Goal: Obtain resource: Download file/media

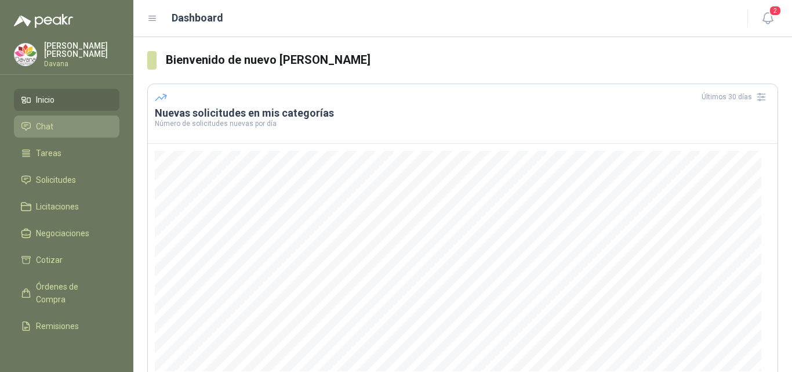
click at [57, 120] on li "Chat" at bounding box center [67, 126] width 92 height 13
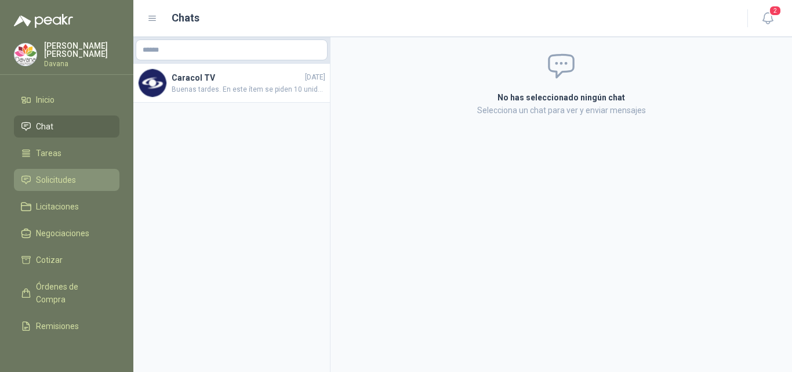
click at [57, 169] on link "Solicitudes" at bounding box center [67, 180] width 106 height 22
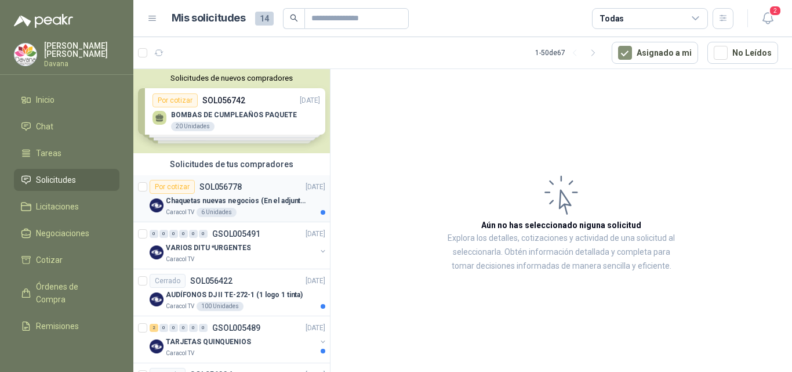
click at [245, 195] on p "Chaquetas nuevas negocios (En el adjunto mas informacion)" at bounding box center [238, 200] width 144 height 11
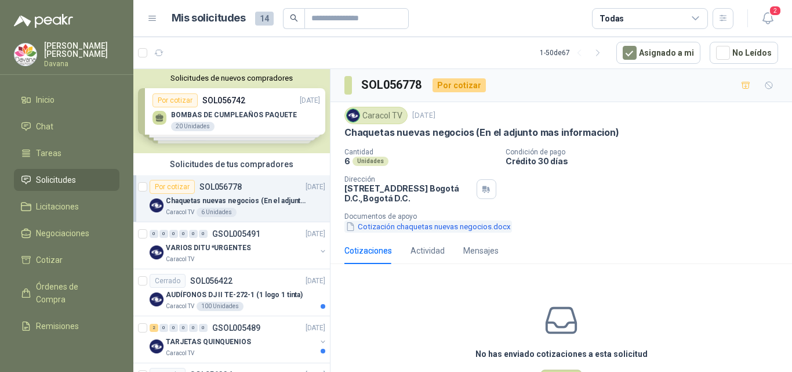
click at [419, 231] on button "Cotización chaquetas nuevas negocios.docx" at bounding box center [428, 226] width 168 height 12
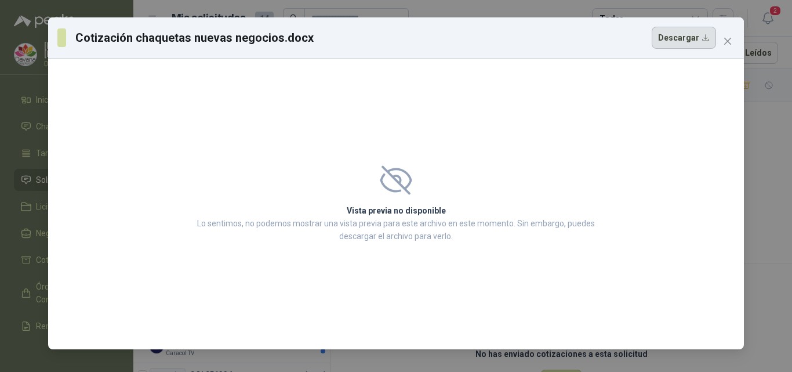
click at [679, 37] on button "Descargar" at bounding box center [684, 38] width 64 height 22
